Goal: Task Accomplishment & Management: Manage account settings

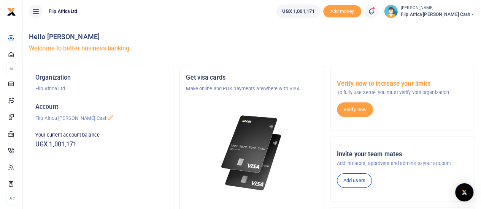
click at [375, 11] on span at bounding box center [375, 11] width 0 height 0
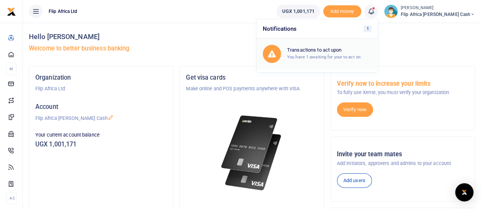
click at [356, 49] on h6 "Transactions to act upon" at bounding box center [329, 50] width 84 height 6
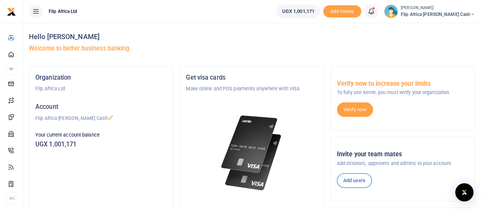
click at [375, 11] on span at bounding box center [375, 11] width 0 height 0
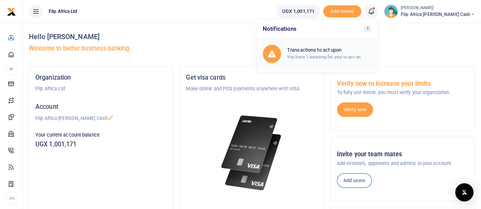
click at [339, 56] on small "You have 1 awaiting for your to act on" at bounding box center [323, 56] width 73 height 5
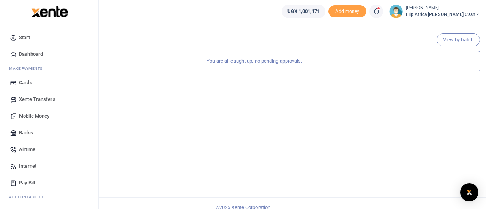
click at [27, 37] on span "Start" at bounding box center [24, 38] width 11 height 8
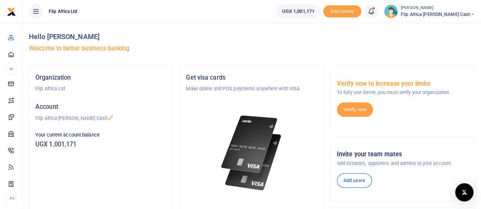
click at [375, 13] on icon at bounding box center [371, 11] width 8 height 8
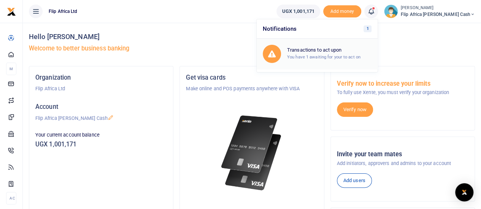
click at [360, 54] on small "You have 1 awaiting for your to act on" at bounding box center [323, 56] width 73 height 5
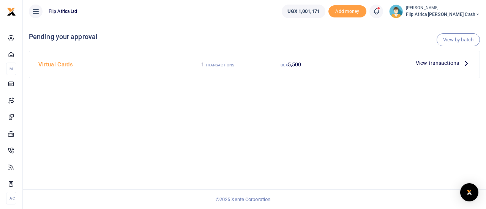
click at [435, 63] on span "View transactions" at bounding box center [437, 63] width 43 height 8
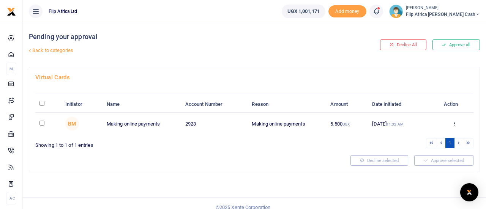
click at [276, 19] on ul "Flip Africa Ltd" at bounding box center [149, 11] width 253 height 23
click at [454, 45] on button "Approve all" at bounding box center [457, 45] width 48 height 11
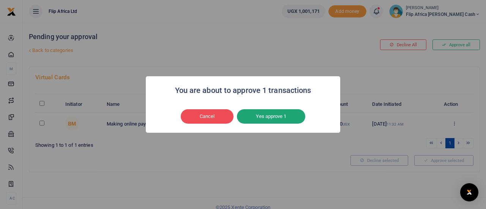
click at [264, 123] on button "Yes approve 1" at bounding box center [271, 116] width 68 height 14
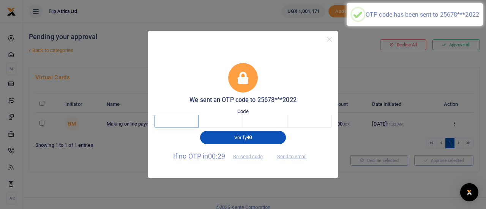
click at [170, 120] on input "text" at bounding box center [176, 121] width 44 height 13
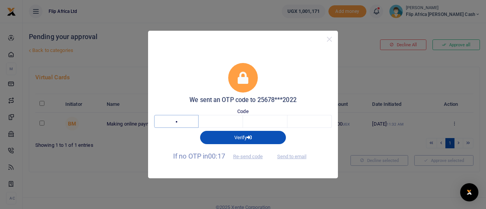
type input "9"
type input "8"
type input "5"
type input "6"
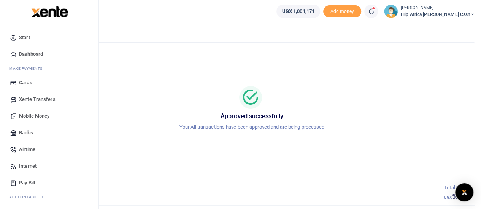
click at [24, 37] on span "Start" at bounding box center [24, 38] width 11 height 8
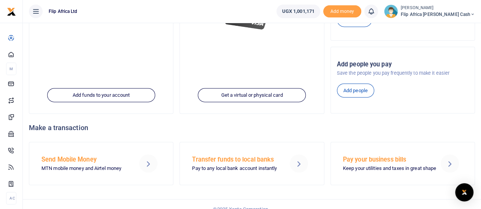
scroll to position [161, 0]
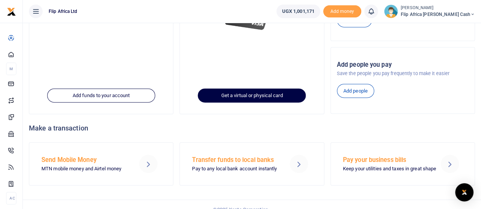
click at [239, 96] on link "Get a virtual or physical card" at bounding box center [252, 96] width 108 height 14
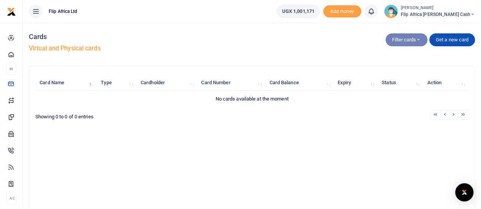
click at [416, 40] on icon "button" at bounding box center [418, 40] width 5 height 6
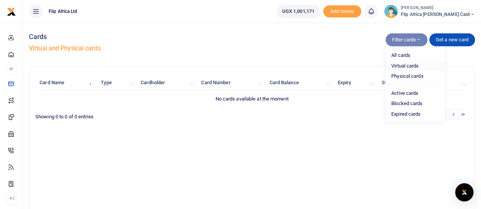
click at [399, 66] on link "Virtual cards" at bounding box center [415, 66] width 60 height 11
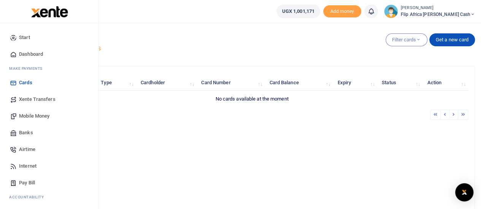
click at [34, 38] on link "Start" at bounding box center [49, 37] width 86 height 17
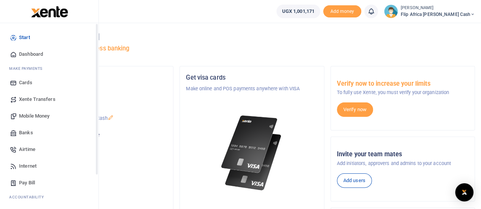
scroll to position [78, 0]
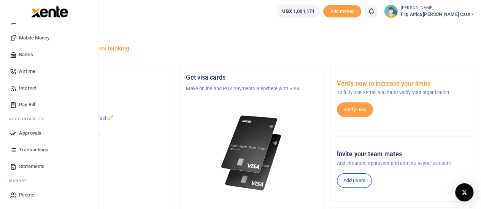
click at [25, 167] on span "Statements" at bounding box center [31, 167] width 25 height 8
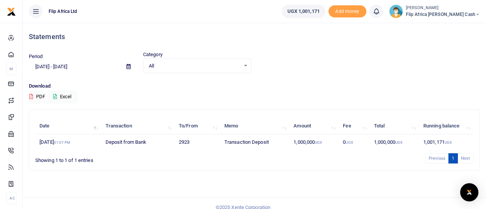
click at [380, 13] on icon at bounding box center [377, 11] width 8 height 8
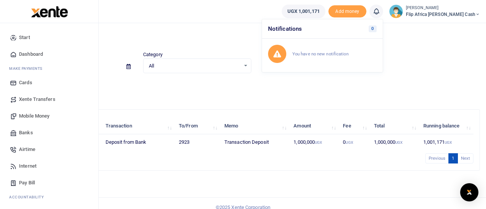
click at [10, 11] on div at bounding box center [49, 11] width 99 height 23
click at [25, 39] on span "Start" at bounding box center [24, 38] width 11 height 8
